Goal: Task Accomplishment & Management: Complete application form

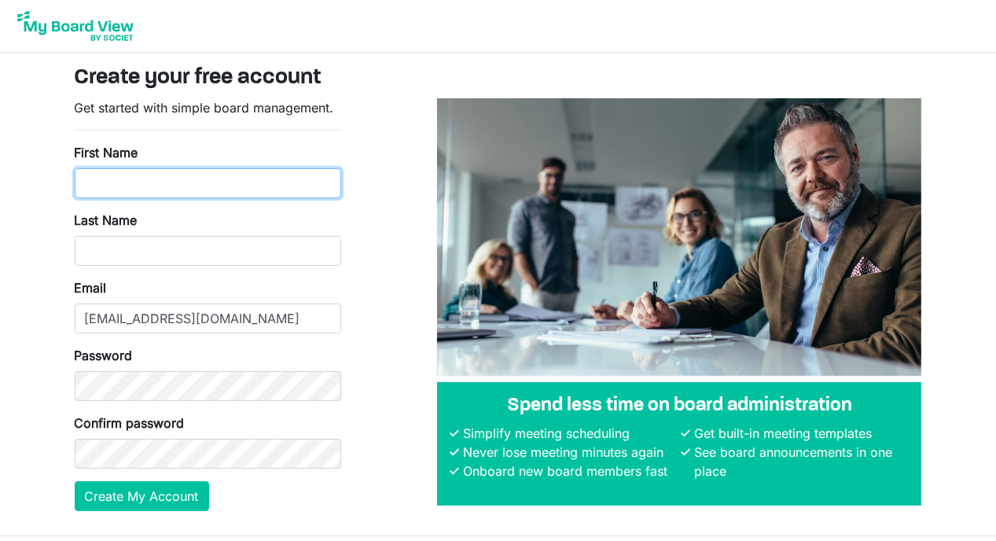
click at [166, 188] on input "First Name" at bounding box center [208, 183] width 267 height 30
type input "[PERSON_NAME]"
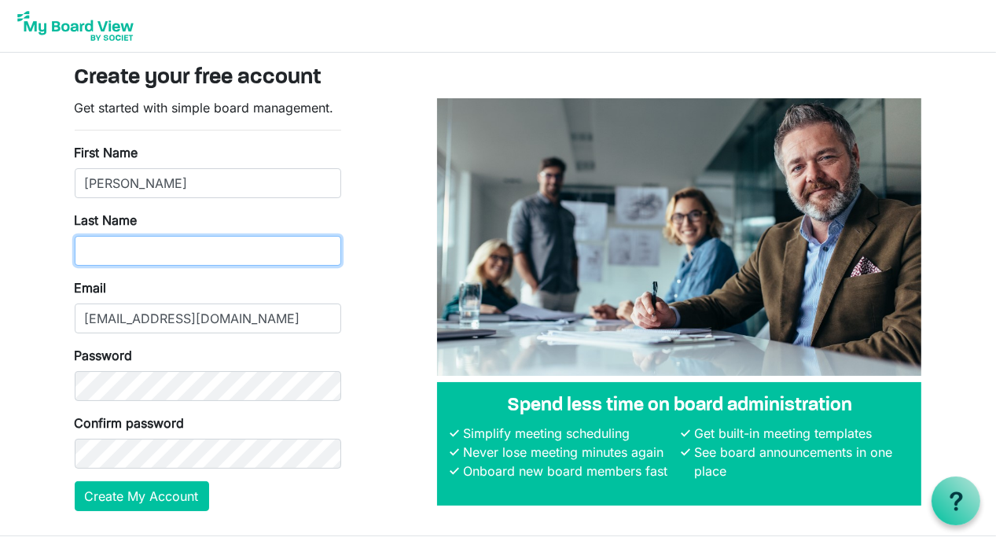
type input "[PERSON_NAME]"
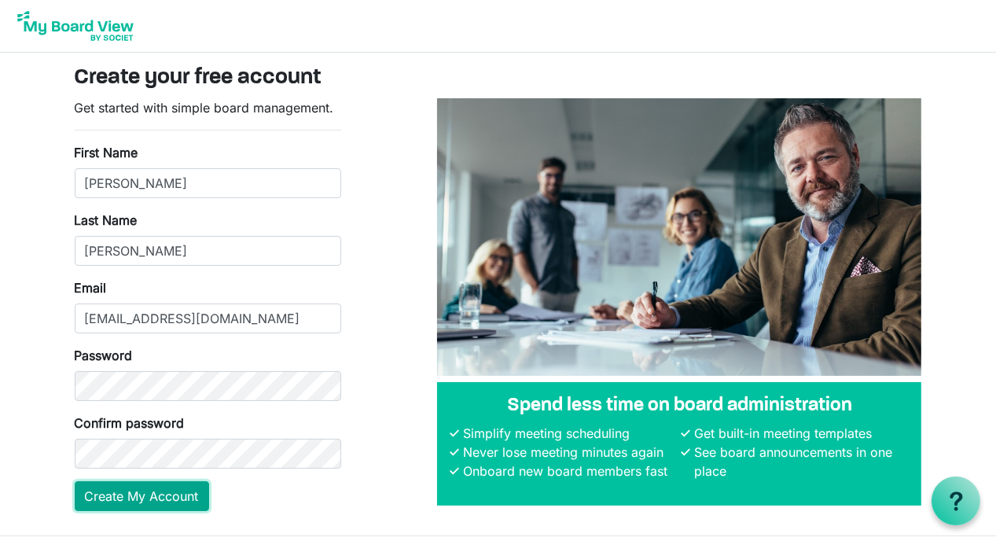
click at [148, 501] on button "Create My Account" at bounding box center [142, 496] width 134 height 30
